Goal: Task Accomplishment & Management: Manage account settings

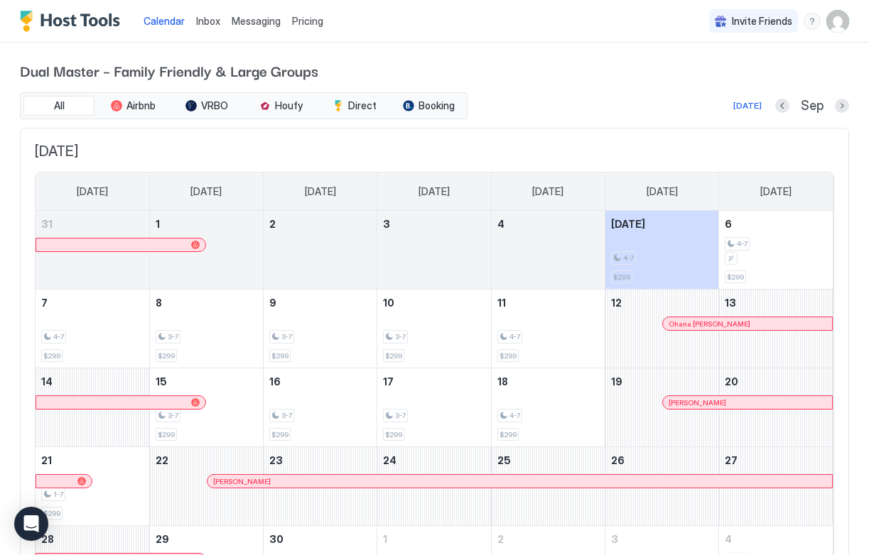
scroll to position [2, 0]
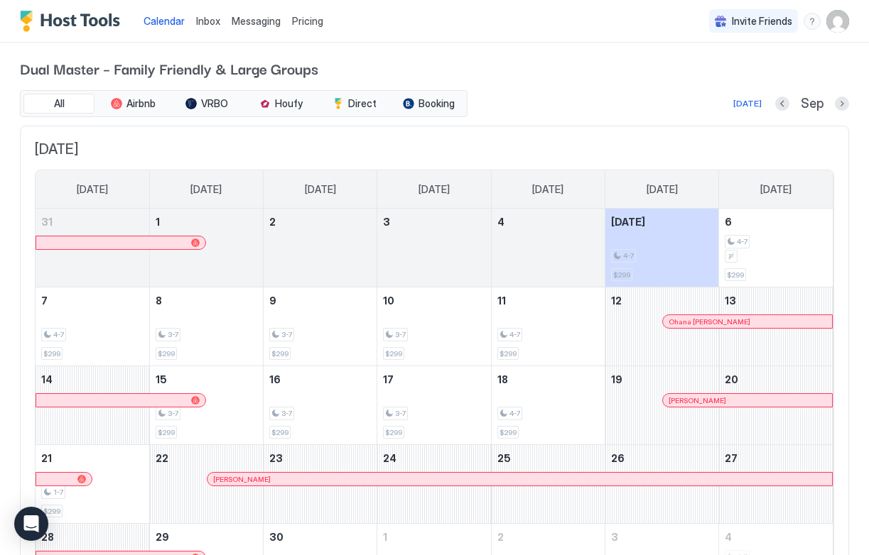
click at [832, 104] on div "Sep" at bounding box center [812, 104] width 74 height 16
click at [847, 104] on button "Next month" at bounding box center [842, 104] width 14 height 14
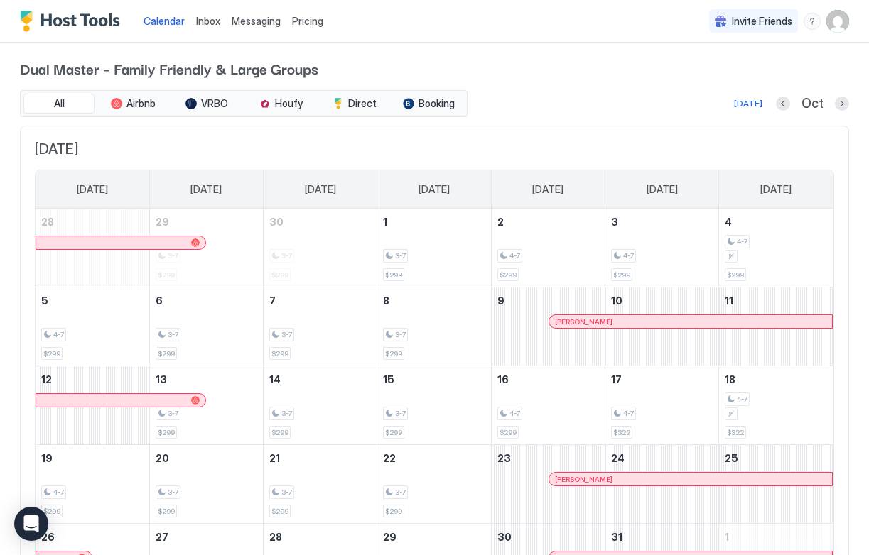
scroll to position [5, 0]
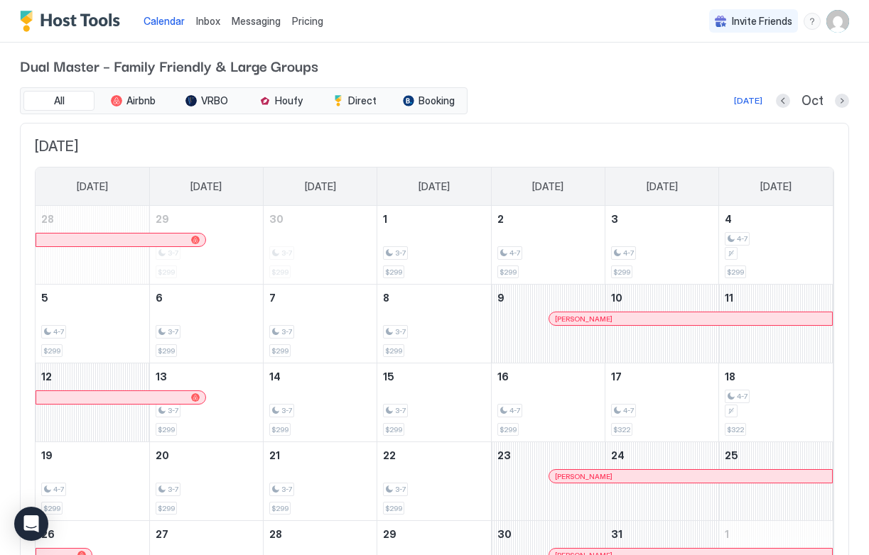
click at [844, 26] on img "User profile" at bounding box center [837, 21] width 23 height 23
click at [787, 70] on div "Settings" at bounding box center [758, 79] width 180 height 25
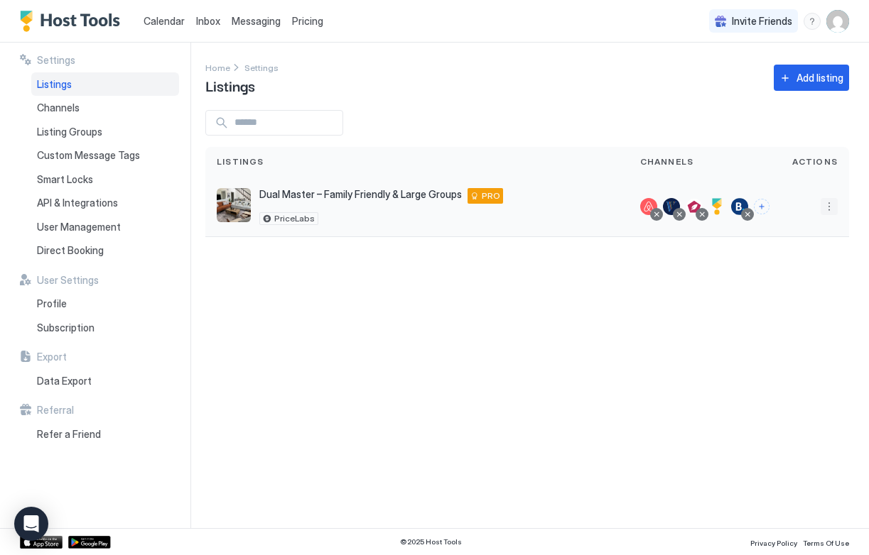
click at [829, 207] on button "More options" at bounding box center [828, 206] width 17 height 17
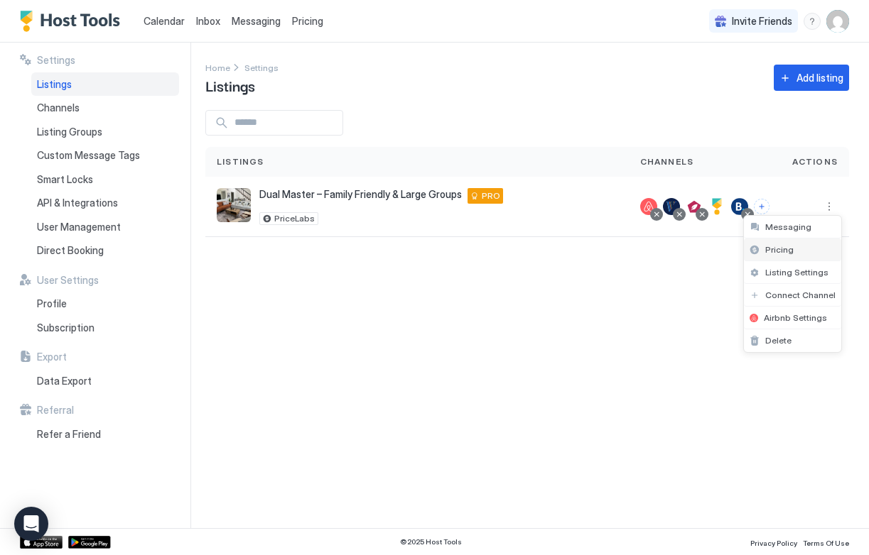
click at [812, 246] on div "Pricing" at bounding box center [792, 250] width 97 height 23
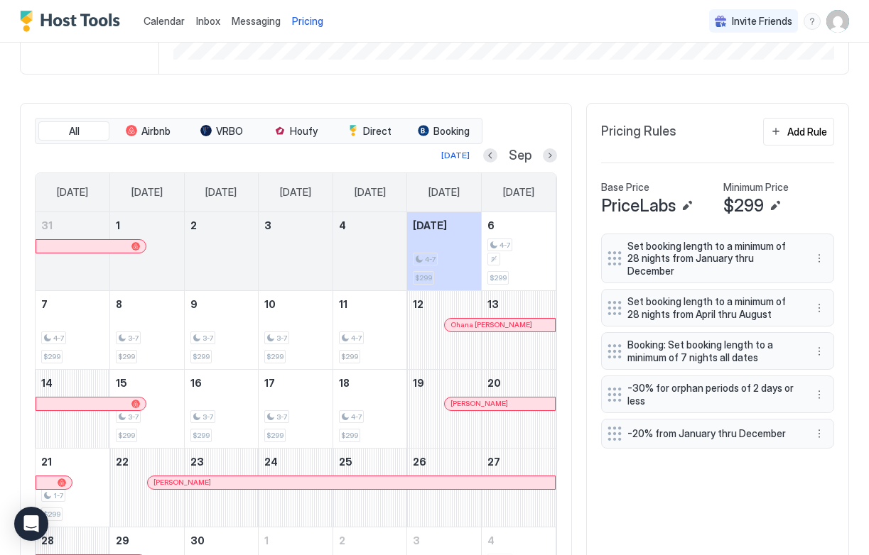
scroll to position [423, 0]
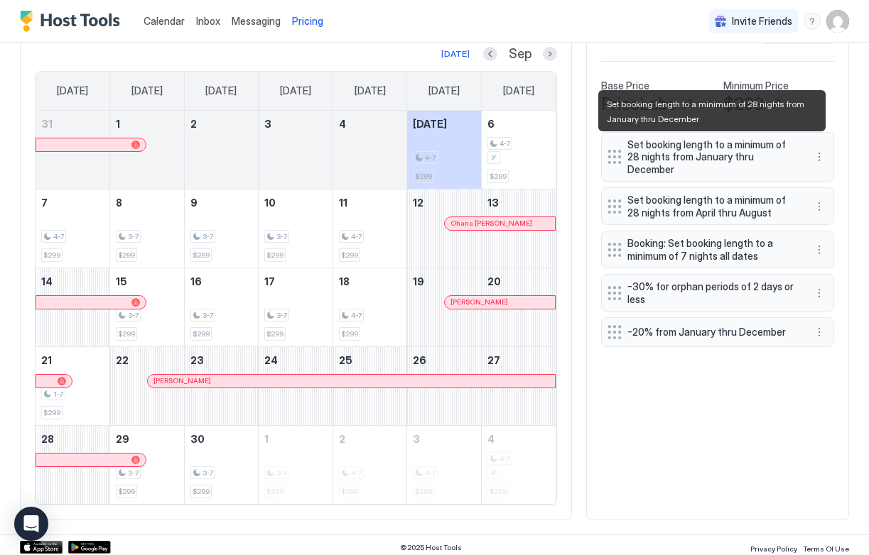
click at [717, 152] on span "Set booking length to a minimum of 28 nights from January thru December" at bounding box center [711, 157] width 169 height 38
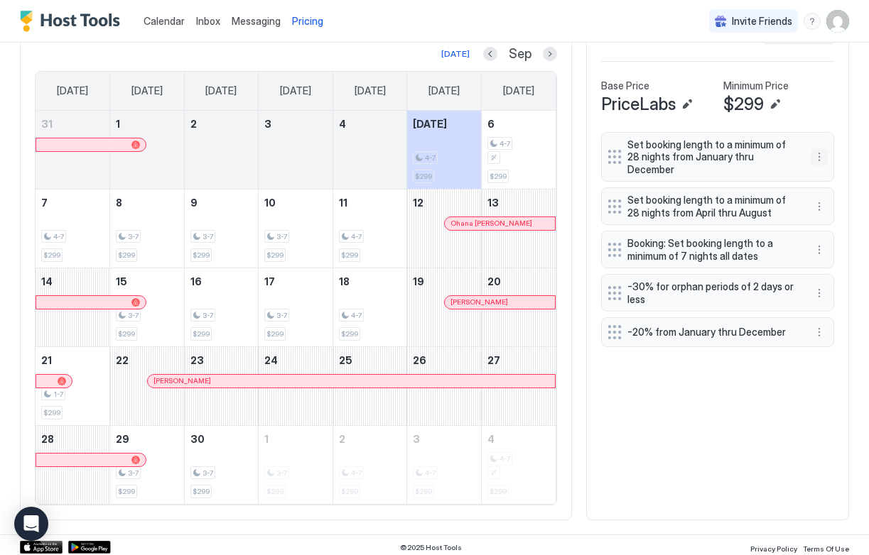
click at [822, 156] on button "More options" at bounding box center [818, 156] width 17 height 17
click at [828, 171] on div "Edit" at bounding box center [832, 176] width 31 height 11
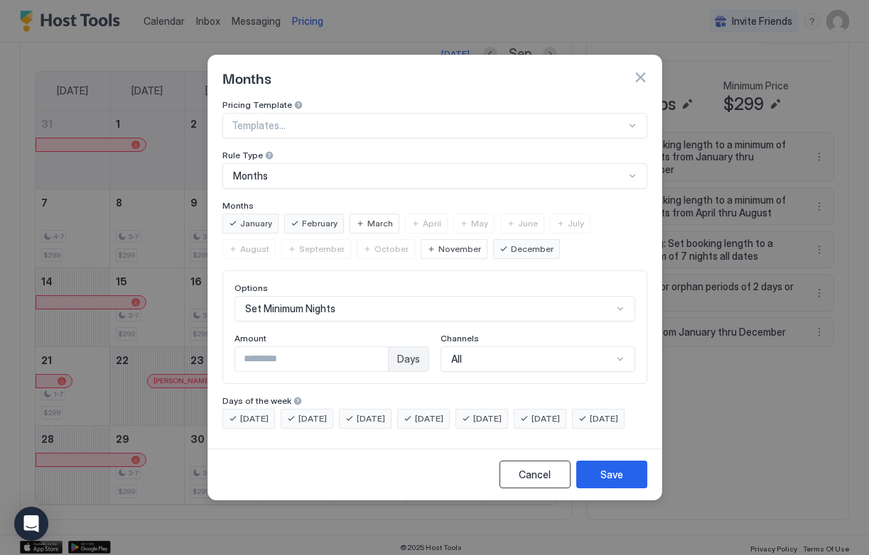
click at [516, 489] on button "Cancel" at bounding box center [534, 475] width 71 height 28
